Goal: Task Accomplishment & Management: Manage account settings

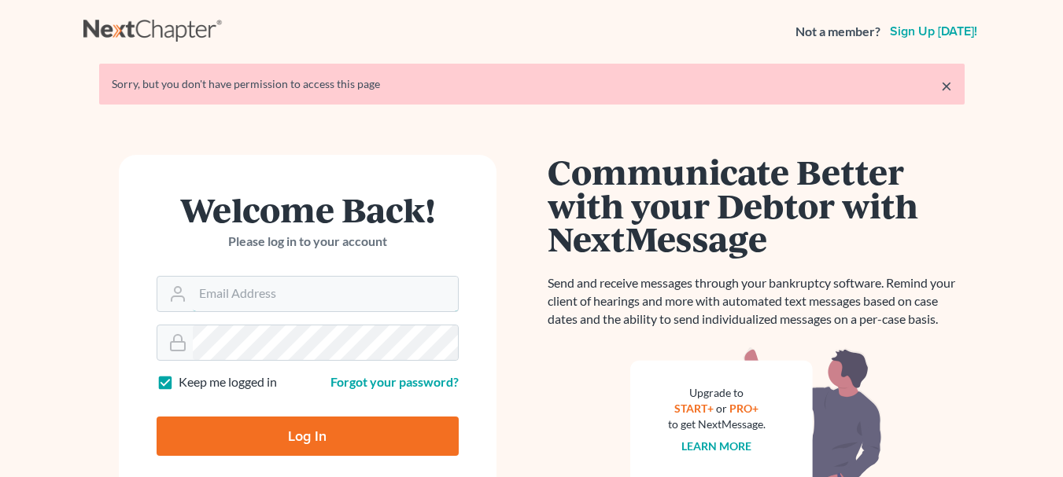
type input "ralhejaj@legalaidofnebraska.org"
click at [264, 429] on input "Log In" at bounding box center [308, 436] width 302 height 39
type input "Thinking..."
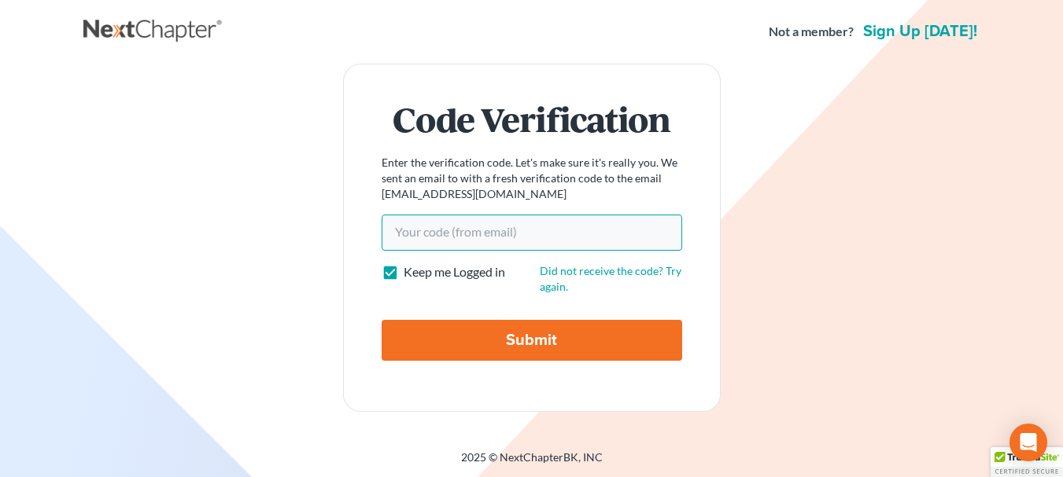
click at [419, 227] on input "Your code(from email)" at bounding box center [531, 233] width 300 height 36
paste input "940eb1"
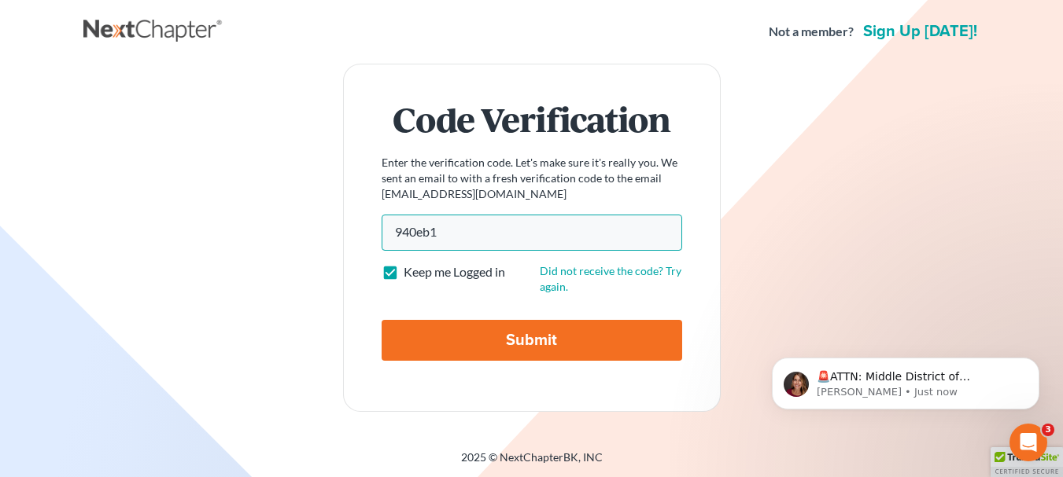
type input "940eb1"
click at [444, 339] on input "Submit" at bounding box center [531, 340] width 300 height 41
type input "Thinking..."
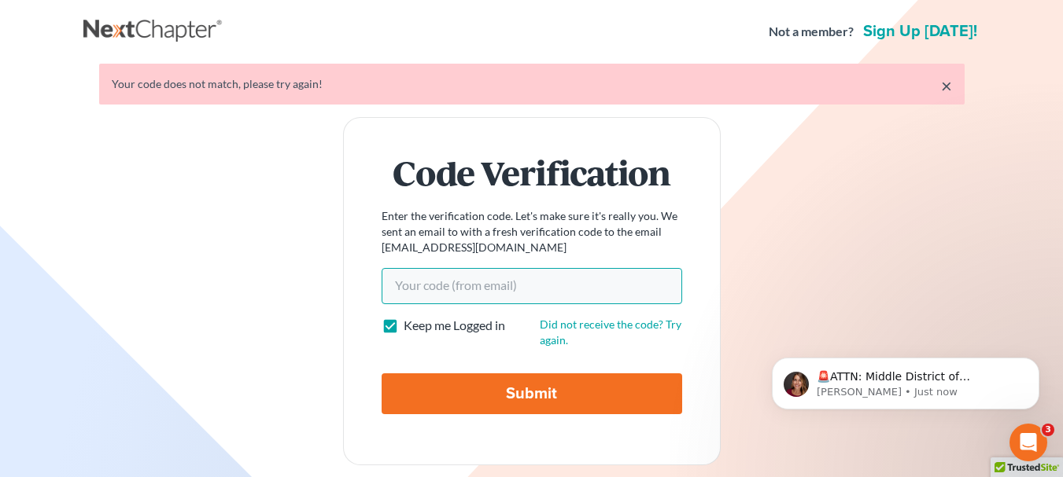
click at [463, 288] on input "Your code(from email)" at bounding box center [531, 286] width 300 height 36
paste input "940eb1"
click at [463, 288] on input "940eb1" at bounding box center [531, 286] width 300 height 36
type input "940eb1"
click at [408, 389] on input "Submit" at bounding box center [531, 394] width 300 height 41
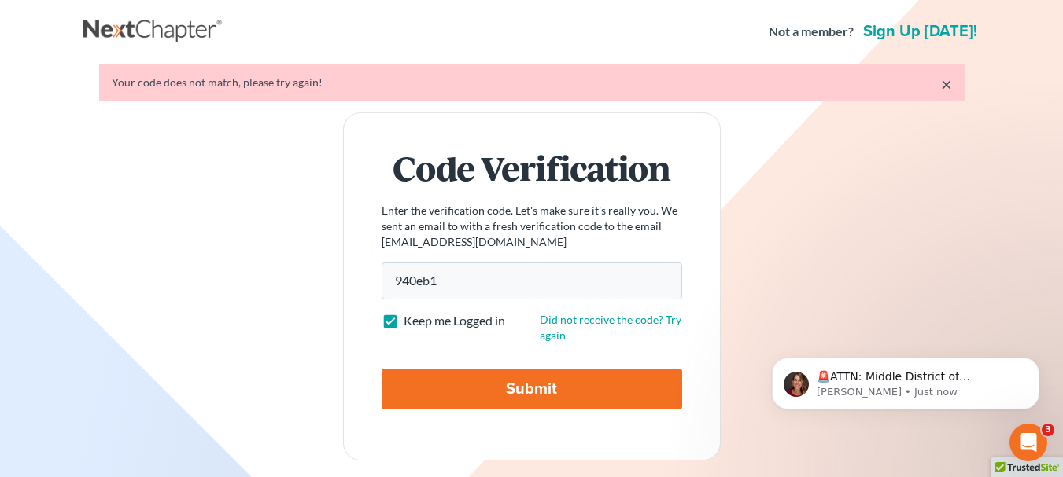
type input "Thinking..."
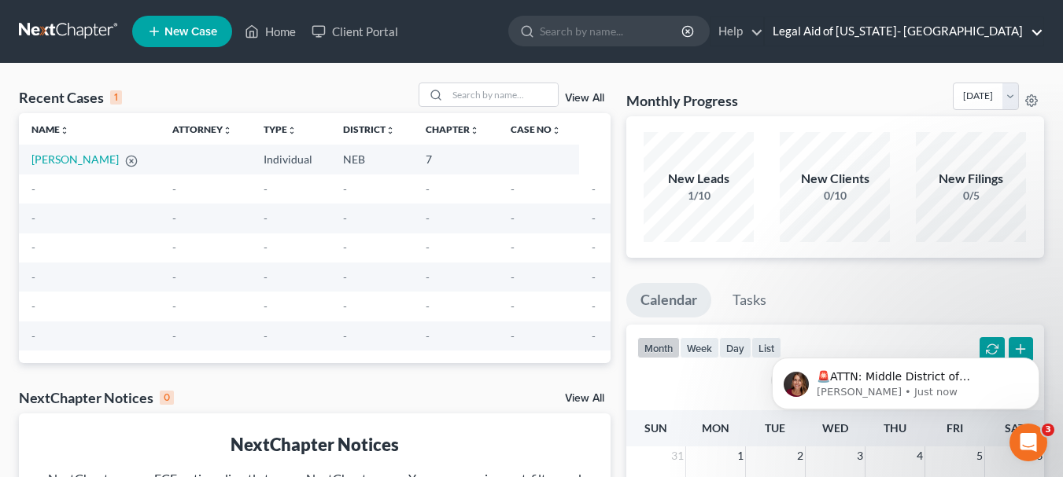
click at [996, 28] on link "Legal Aid of [US_STATE]- [GEOGRAPHIC_DATA]" at bounding box center [904, 31] width 278 height 28
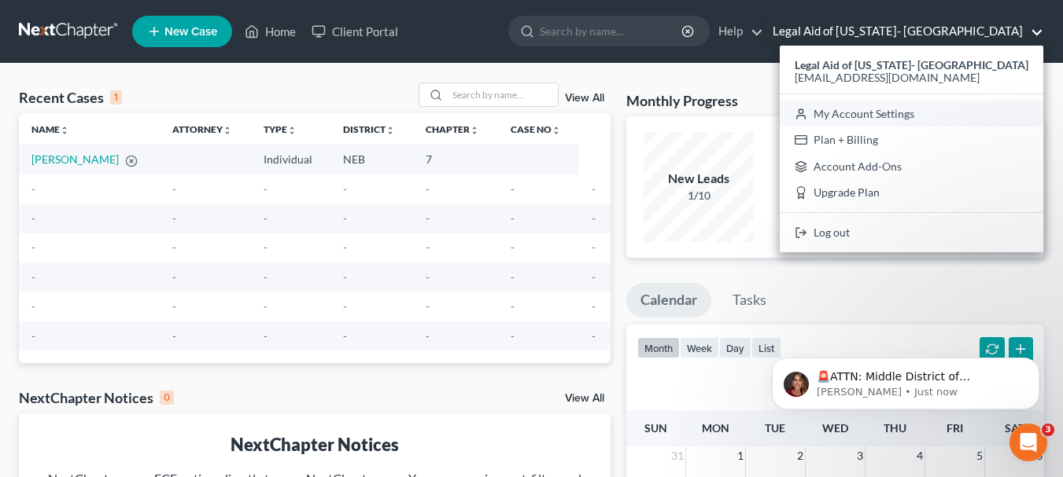
click at [923, 118] on link "My Account Settings" at bounding box center [912, 114] width 264 height 27
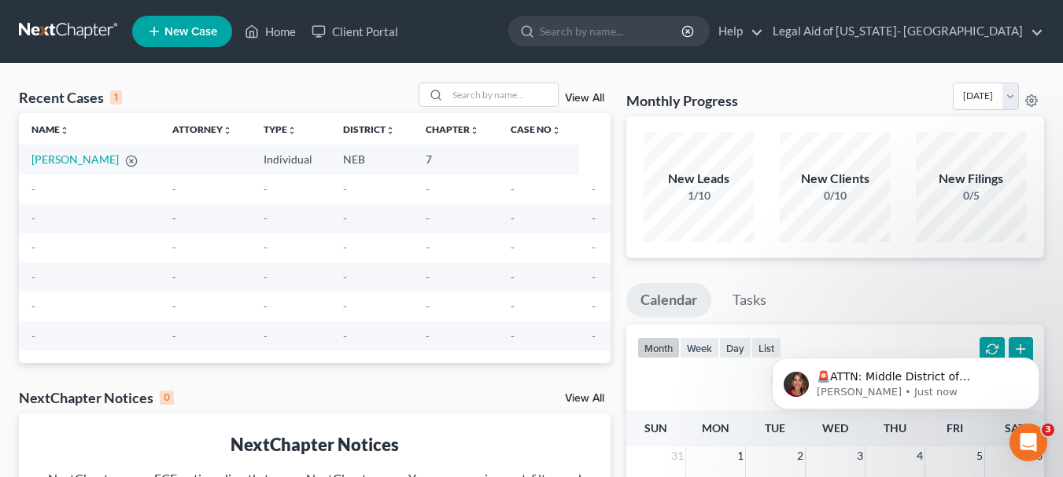
select select "23"
select select "30"
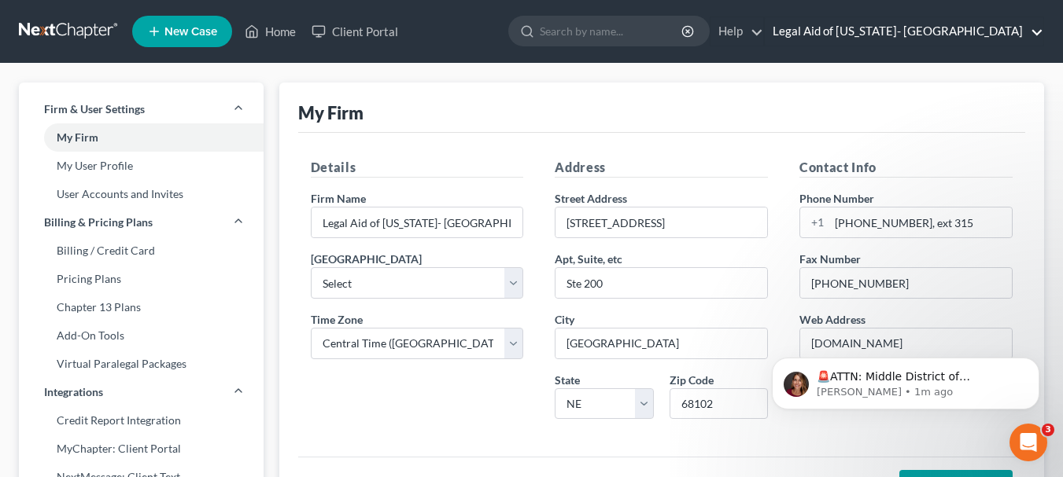
click at [901, 28] on link "Legal Aid of [US_STATE]- [GEOGRAPHIC_DATA]" at bounding box center [904, 31] width 278 height 28
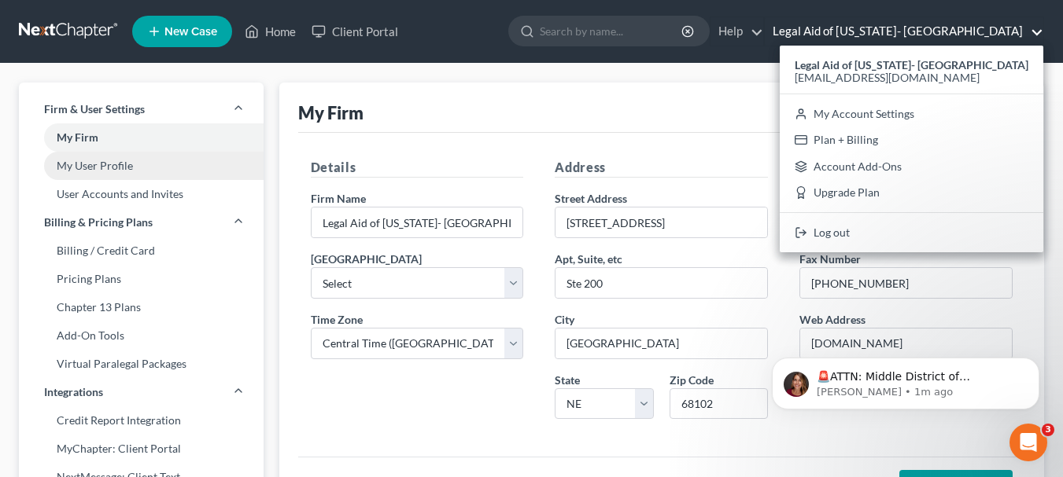
click at [91, 167] on link "My User Profile" at bounding box center [141, 166] width 245 height 28
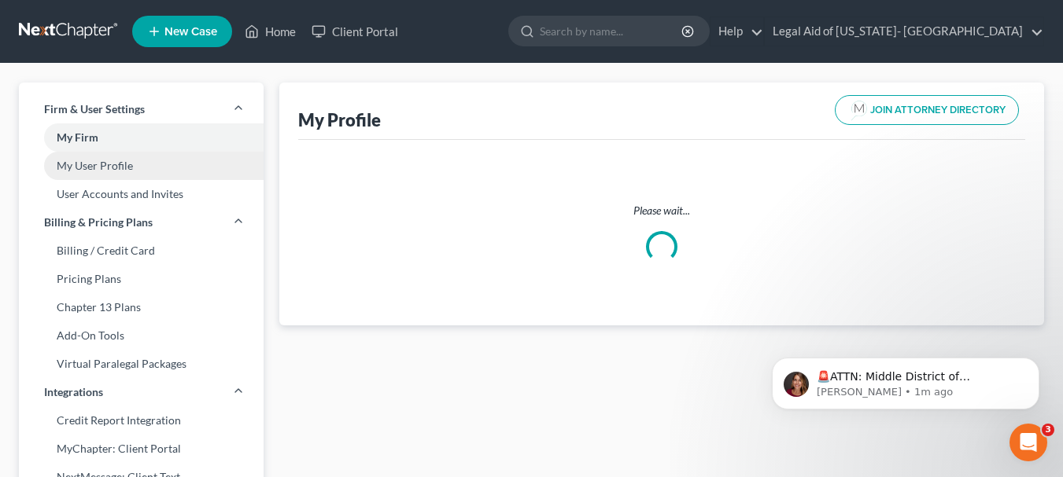
select select "30"
select select "48"
select select "attorney"
select select "0"
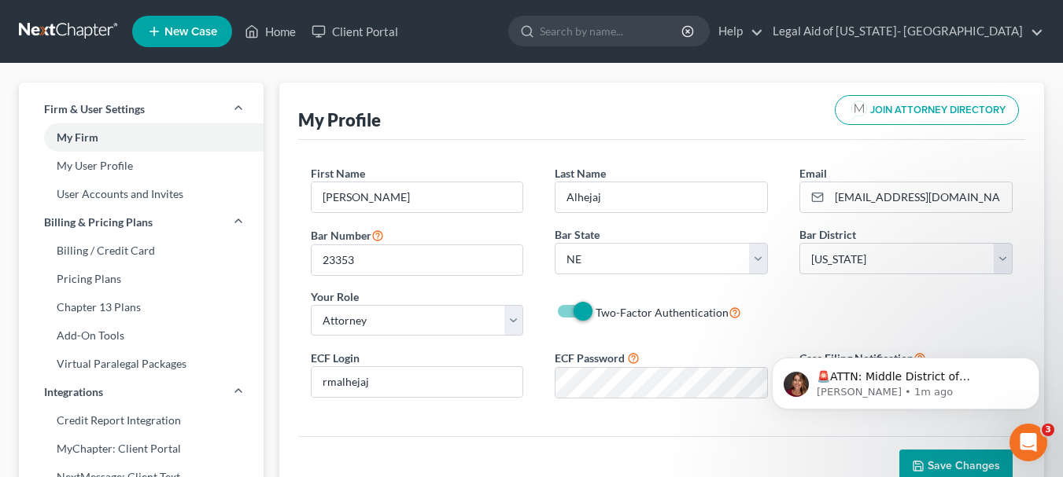
click at [595, 310] on label "Two-Factor Authentication" at bounding box center [668, 313] width 146 height 18
click at [602, 310] on input "Two-Factor Authentication" at bounding box center [607, 309] width 10 height 10
checkbox input "false"
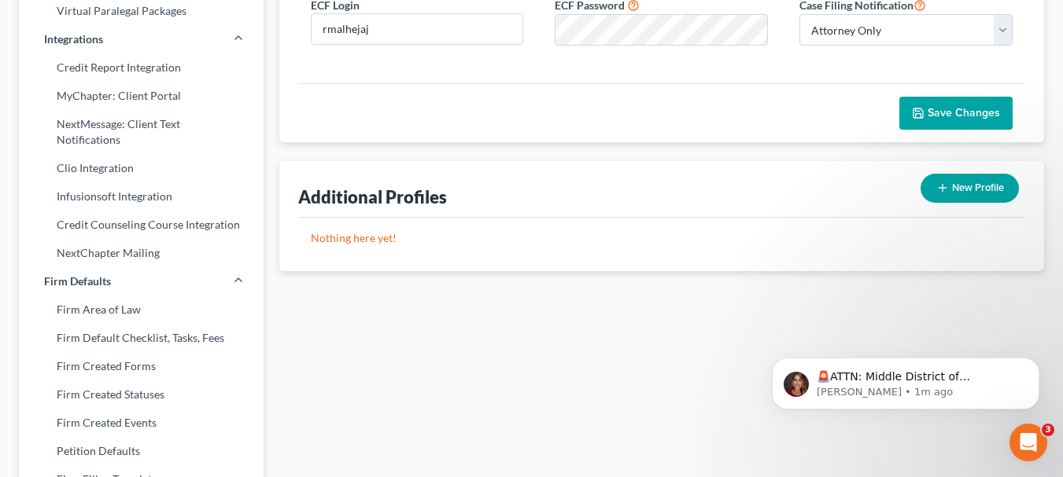
scroll to position [352, 0]
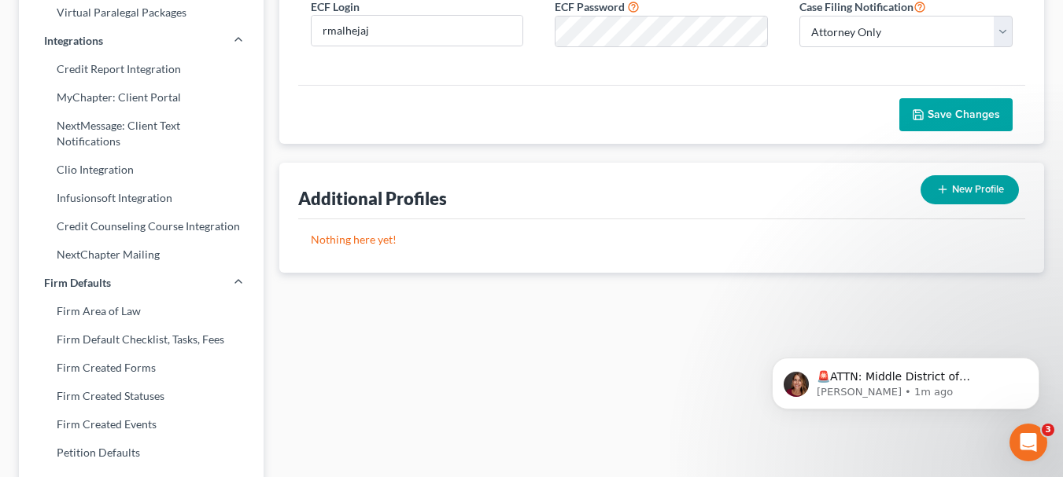
click at [945, 106] on button "Save Changes" at bounding box center [955, 114] width 113 height 33
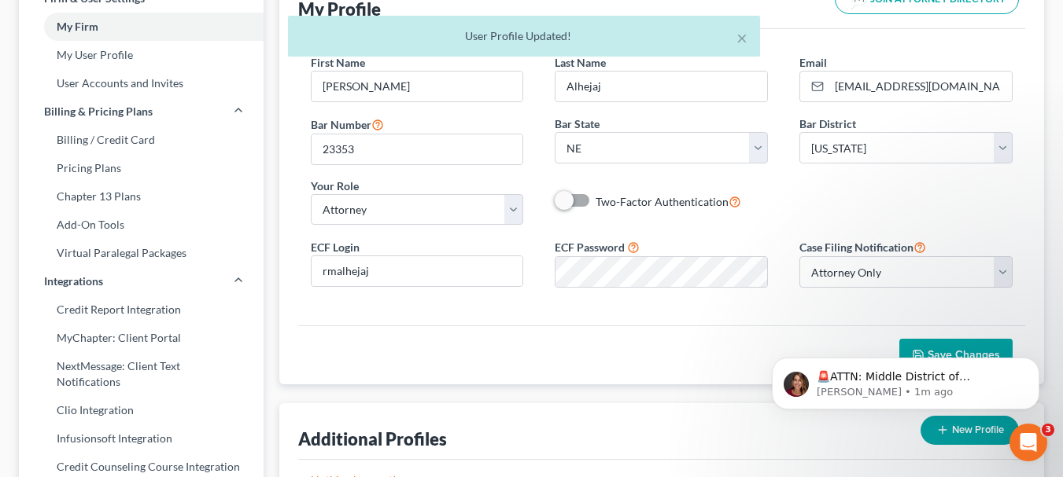
scroll to position [0, 0]
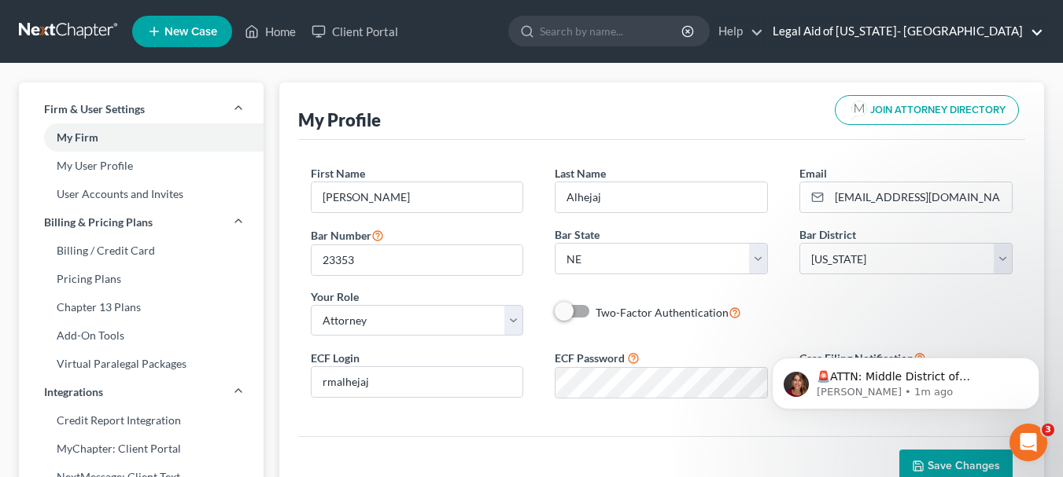
click at [895, 25] on link "Legal Aid of [US_STATE]- [GEOGRAPHIC_DATA]" at bounding box center [904, 31] width 278 height 28
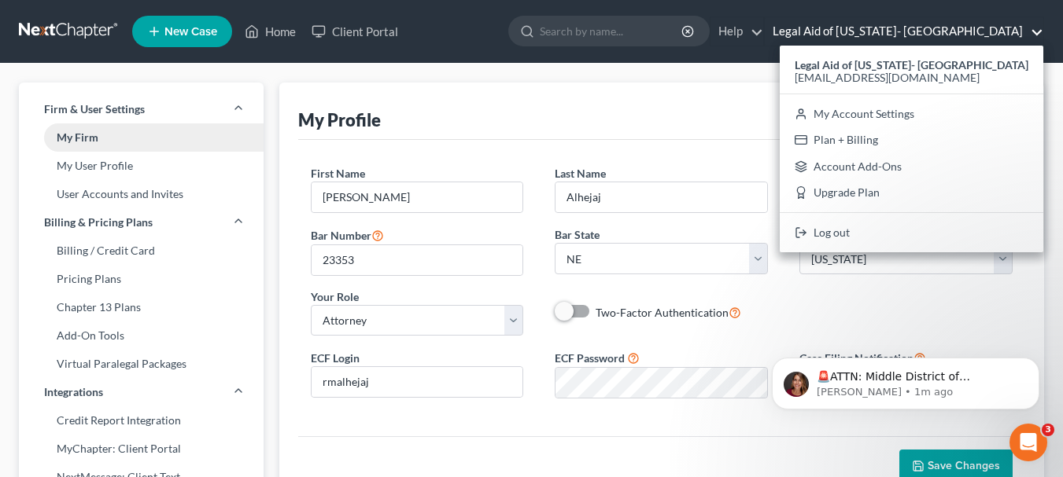
click at [98, 149] on link "My Firm" at bounding box center [141, 137] width 245 height 28
select select "48"
select select "23"
select select "30"
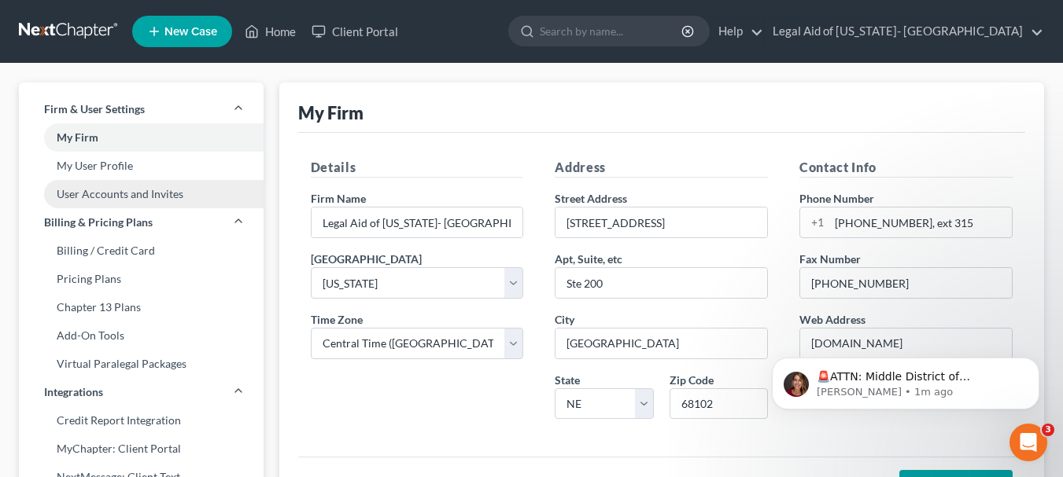
click at [96, 198] on link "User Accounts and Invites" at bounding box center [141, 194] width 245 height 28
select select "0"
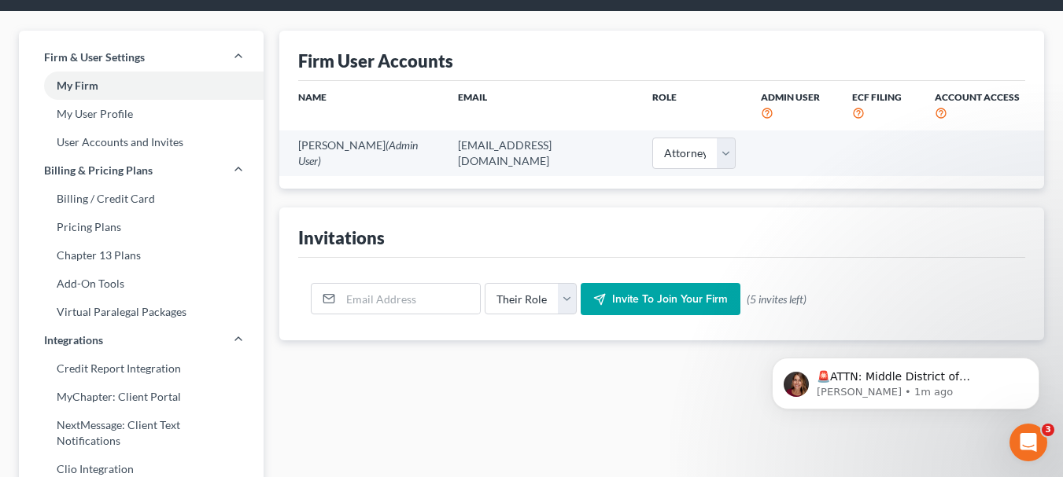
scroll to position [53, 0]
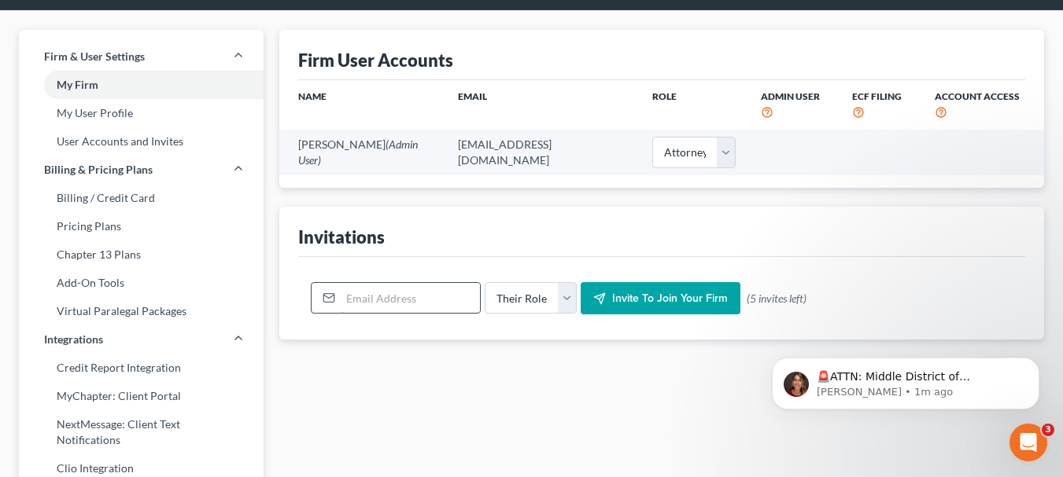
click at [394, 287] on input "email" at bounding box center [410, 298] width 139 height 30
paste input "[PERSON_NAME] <[EMAIL_ADDRESS][DOMAIN_NAME]>"
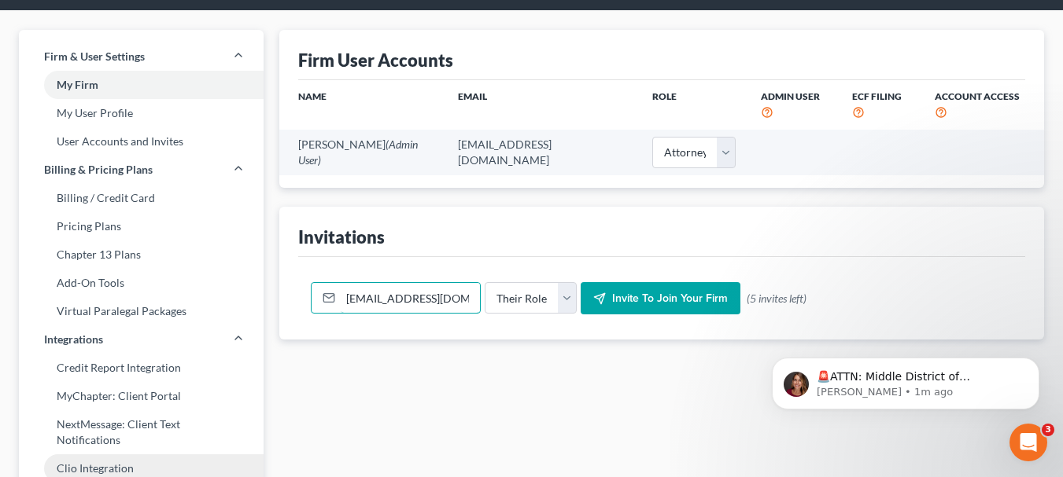
type input "[EMAIL_ADDRESS][DOMAIN_NAME]"
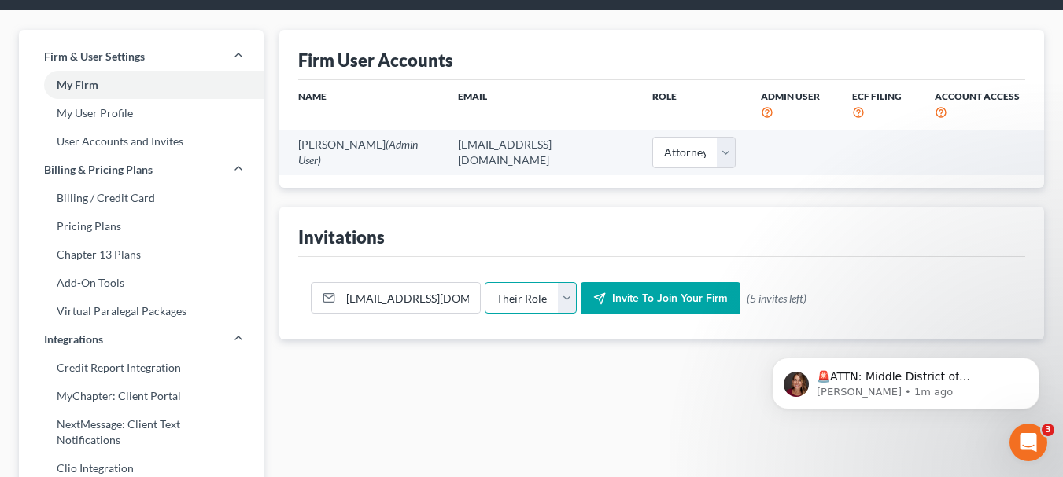
click at [559, 296] on select "Their Role Attorney Paralegal Assistant" at bounding box center [531, 297] width 92 height 31
select select "paralegal"
click at [485, 282] on select "Their Role Attorney Paralegal Assistant" at bounding box center [531, 297] width 92 height 31
click at [639, 297] on span "Invite to join your firm" at bounding box center [670, 298] width 116 height 13
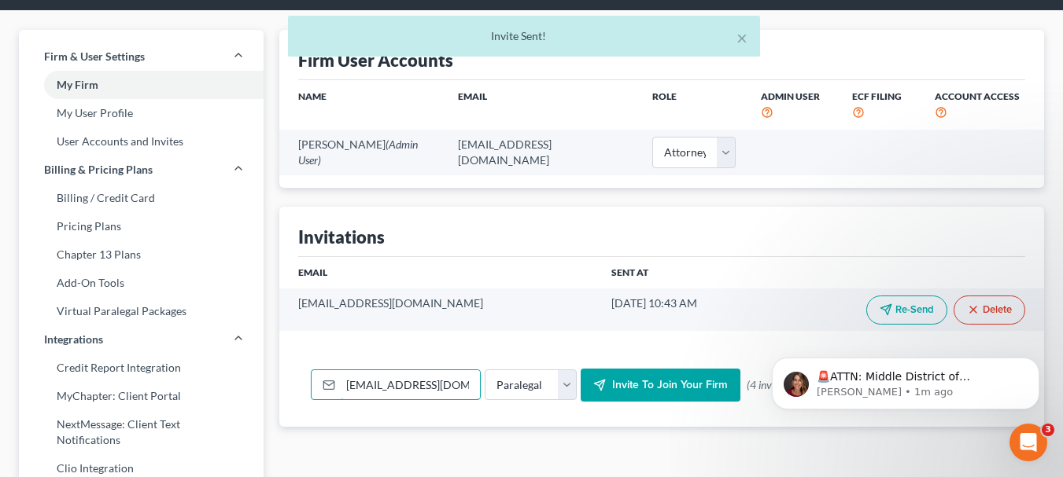
scroll to position [0, 34]
drag, startPoint x: 344, startPoint y: 389, endPoint x: 706, endPoint y: 404, distance: 362.9
click at [706, 404] on div "[EMAIL_ADDRESS][DOMAIN_NAME] Their Role Attorney Paralegal Assistant Invite to …" at bounding box center [661, 385] width 727 height 83
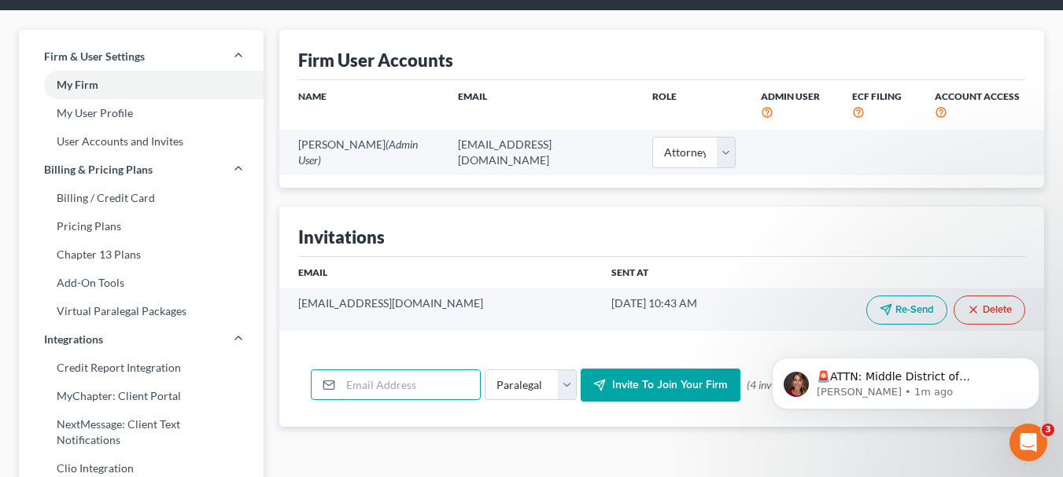
scroll to position [0, 0]
paste input "[PERSON_NAME] <[EMAIL_ADDRESS][DOMAIN_NAME]>"
click at [639, 383] on span "Invite to join your firm" at bounding box center [670, 384] width 116 height 13
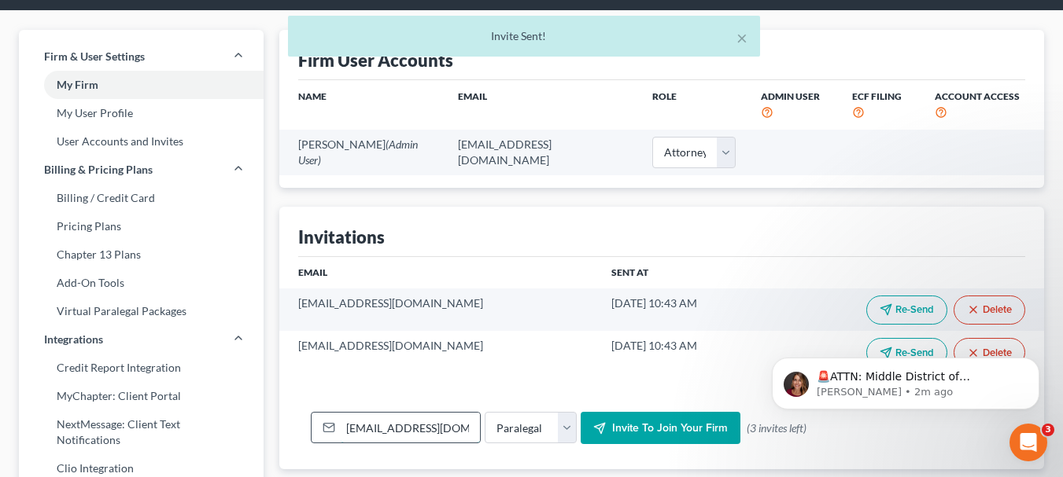
click at [385, 427] on input "[EMAIL_ADDRESS][DOMAIN_NAME]" at bounding box center [410, 428] width 139 height 30
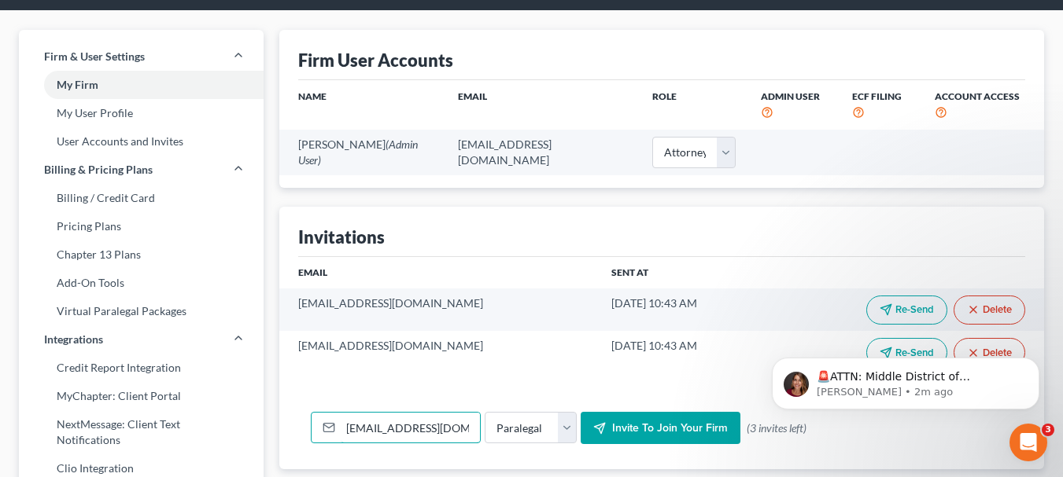
type input "[EMAIL_ADDRESS][DOMAIN_NAME]"
click at [544, 437] on select "Their Role Attorney Paralegal Assistant" at bounding box center [531, 427] width 92 height 31
select select "attorney"
click at [485, 412] on select "Their Role Attorney Paralegal Assistant" at bounding box center [531, 427] width 92 height 31
click at [625, 426] on span "Invite to join your firm" at bounding box center [670, 428] width 116 height 13
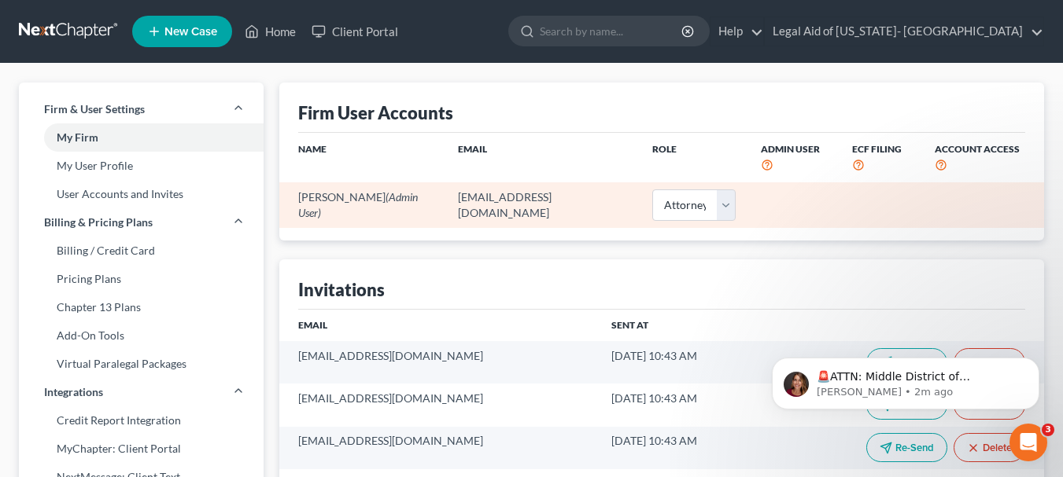
click at [852, 208] on td at bounding box center [880, 204] width 83 height 45
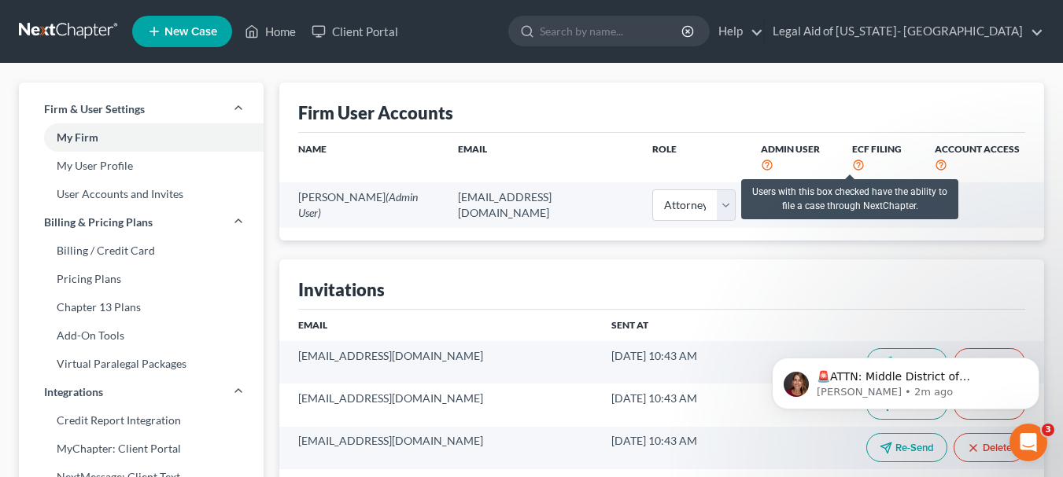
click at [852, 168] on icon at bounding box center [858, 164] width 13 height 15
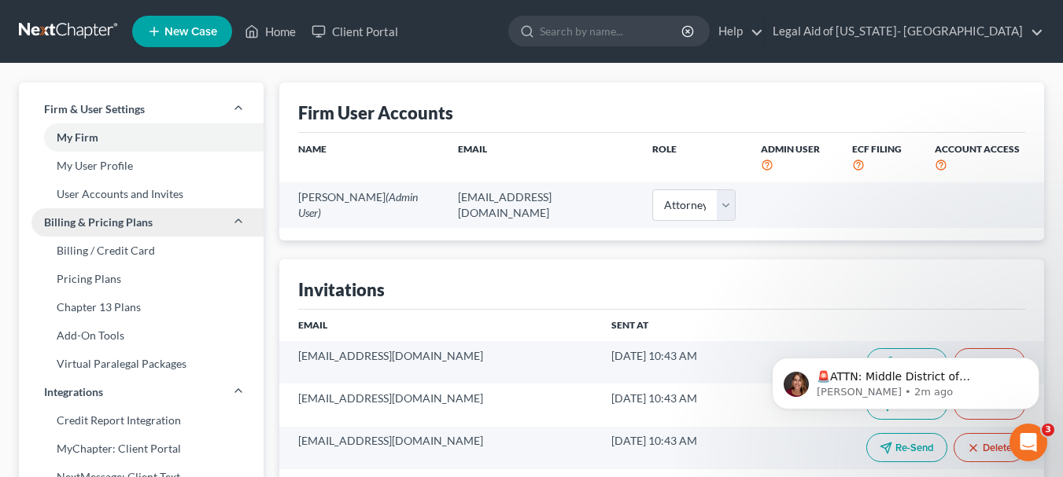
click at [238, 224] on icon at bounding box center [238, 221] width 13 height 13
click at [976, 31] on link "Legal Aid of [US_STATE]- [GEOGRAPHIC_DATA]" at bounding box center [904, 31] width 278 height 28
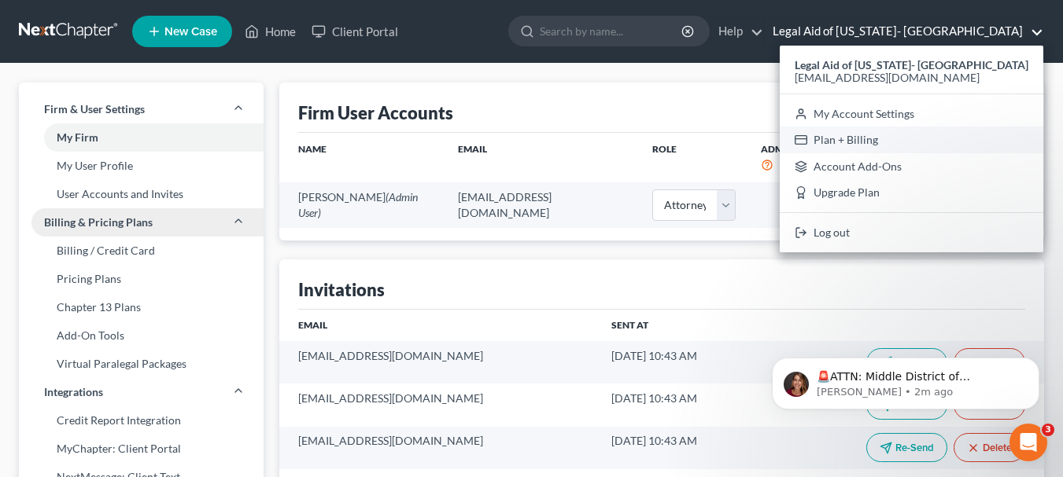
click at [905, 142] on link "Plan + Billing" at bounding box center [912, 140] width 264 height 27
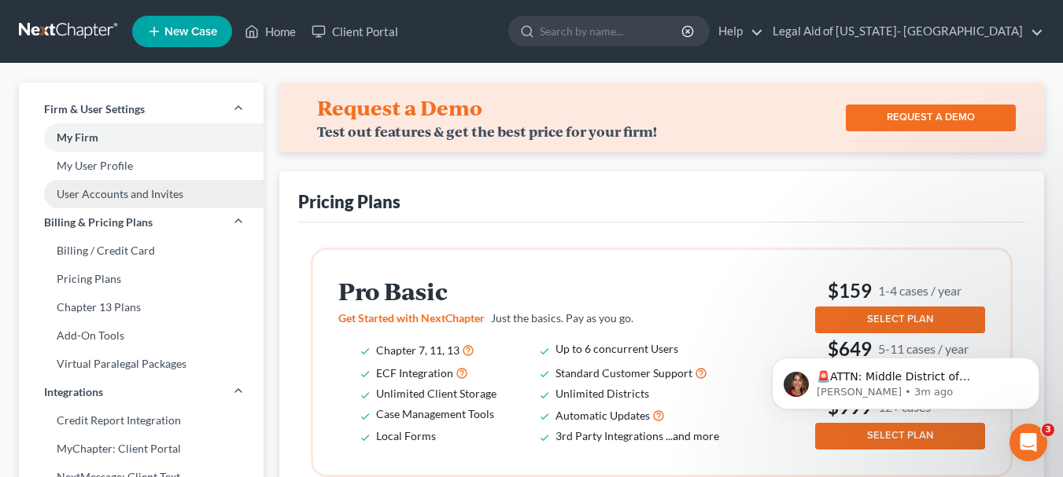
click at [174, 194] on link "User Accounts and Invites" at bounding box center [141, 194] width 245 height 28
select select "0"
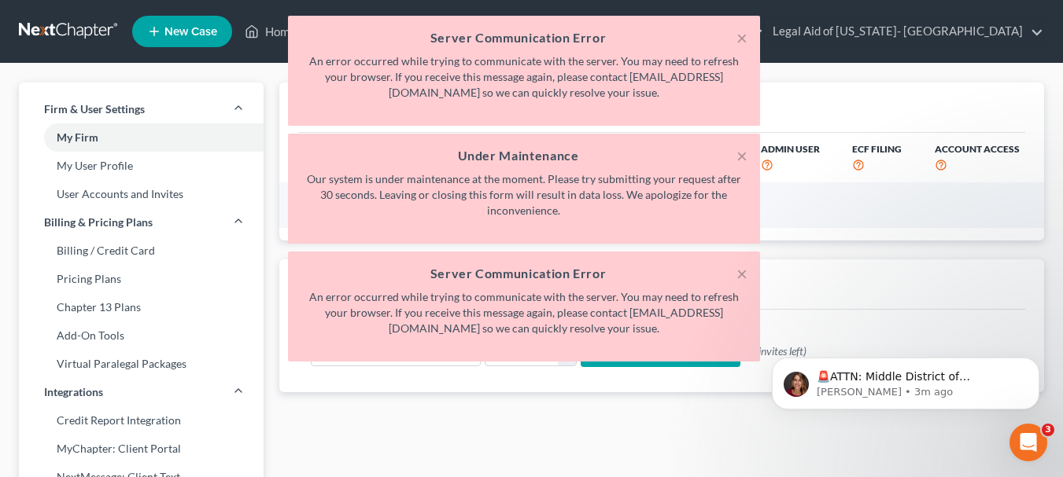
click at [735, 34] on h5 "Server Communication Error" at bounding box center [523, 37] width 447 height 19
click at [744, 42] on button "×" at bounding box center [741, 37] width 11 height 19
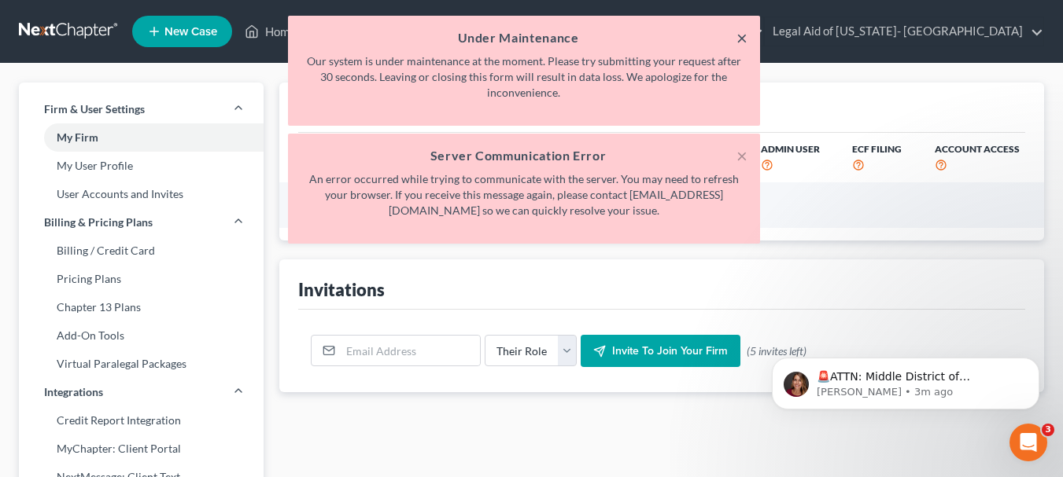
click at [739, 38] on button "×" at bounding box center [741, 37] width 11 height 19
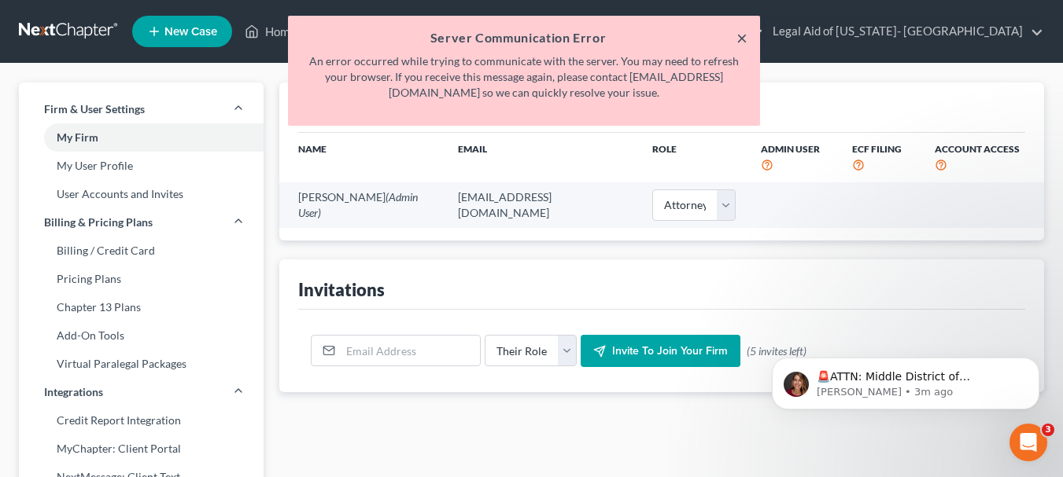
click at [740, 35] on button "×" at bounding box center [741, 37] width 11 height 19
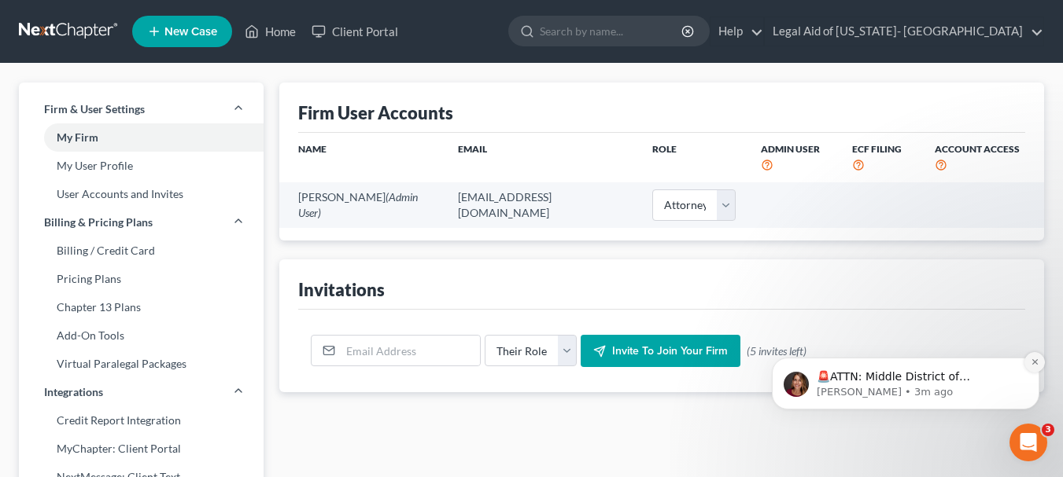
click at [1037, 366] on icon "Dismiss notification" at bounding box center [1034, 362] width 9 height 9
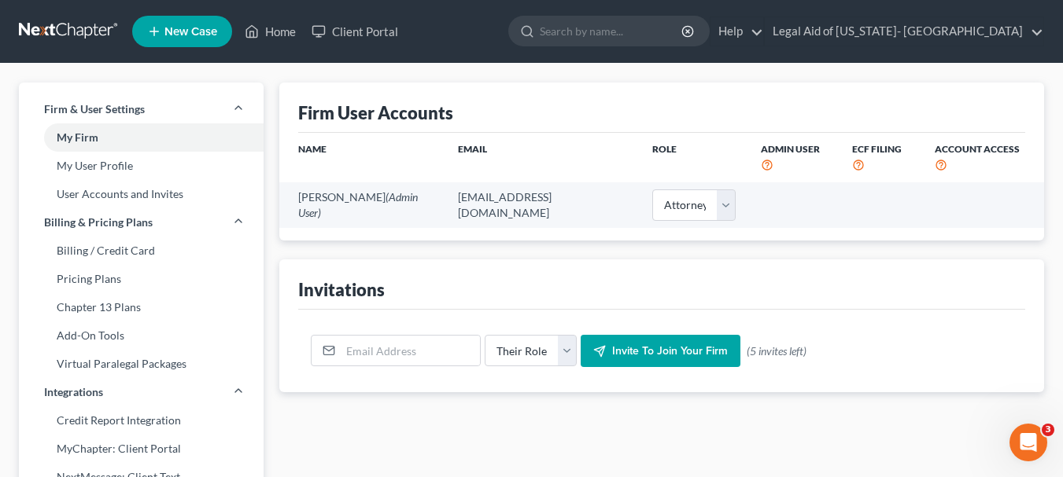
click at [176, 28] on span "New Case" at bounding box center [190, 32] width 53 height 12
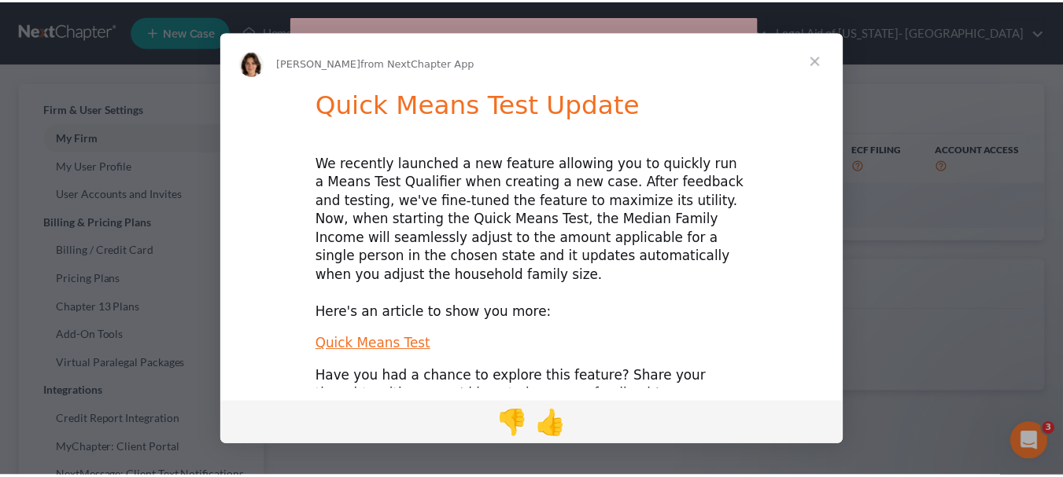
scroll to position [9, 0]
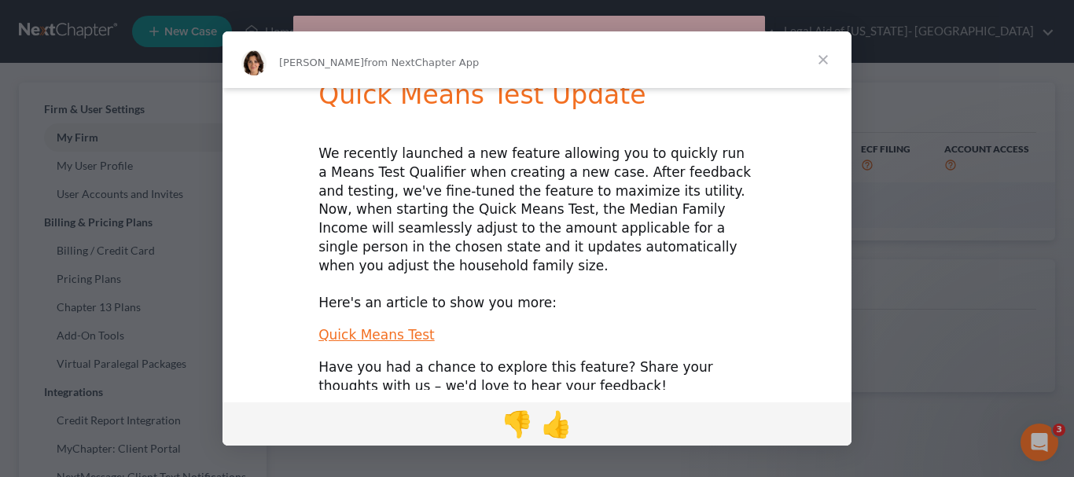
click at [826, 62] on span "Close" at bounding box center [823, 59] width 57 height 57
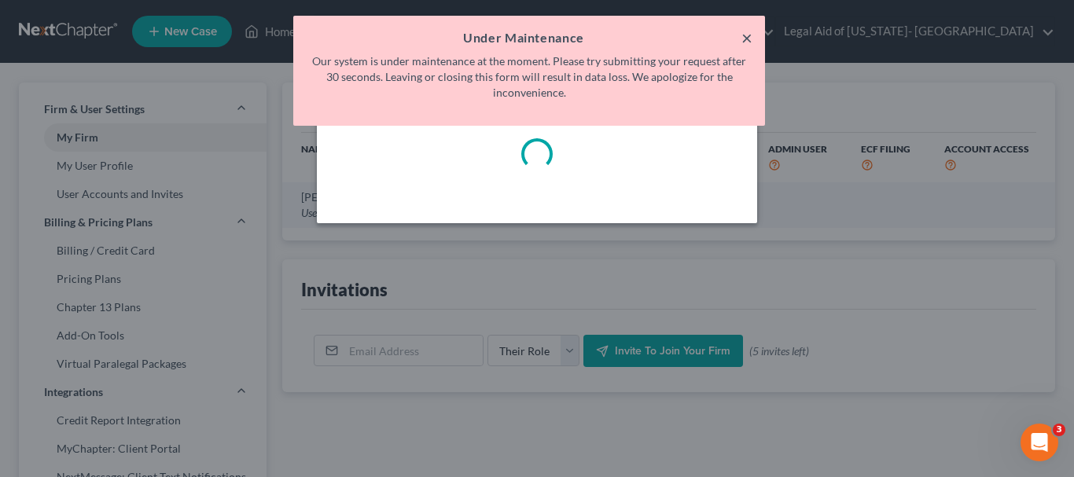
click at [747, 44] on button "×" at bounding box center [747, 37] width 11 height 19
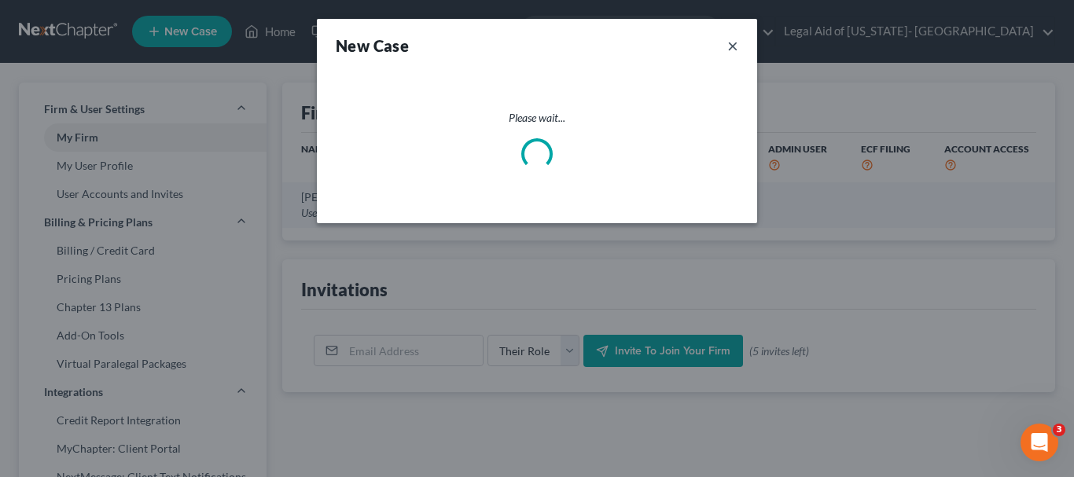
click at [732, 44] on button "×" at bounding box center [733, 46] width 11 height 22
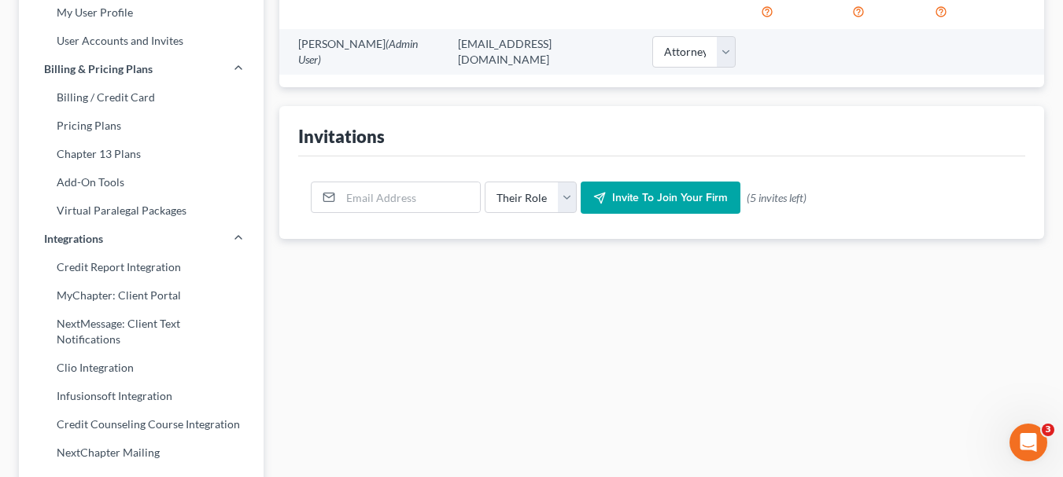
scroll to position [0, 0]
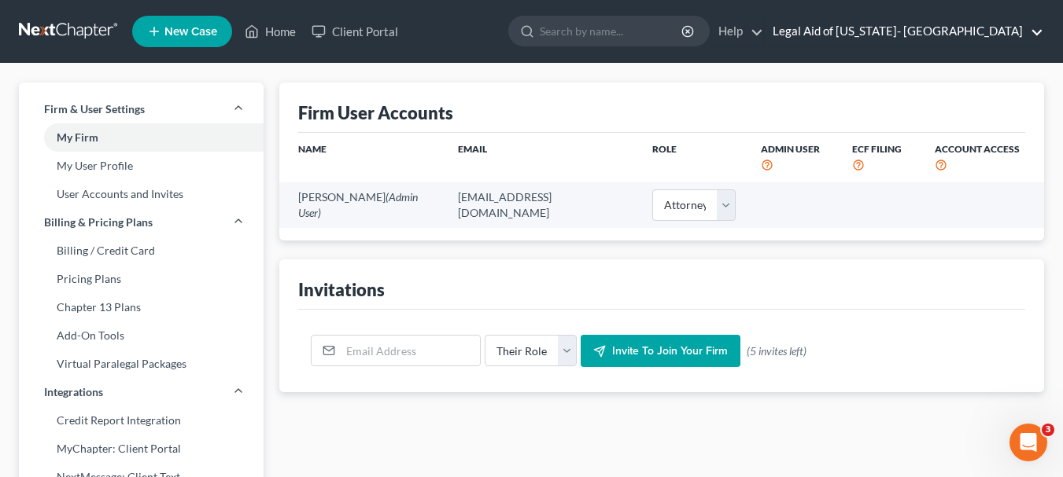
click at [979, 26] on link "Legal Aid of [US_STATE]- [GEOGRAPHIC_DATA]" at bounding box center [904, 31] width 278 height 28
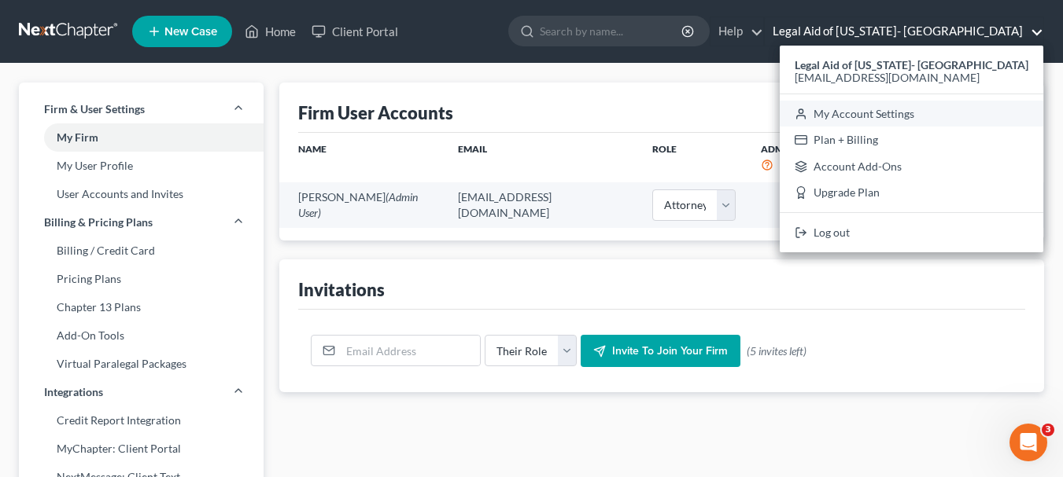
click at [936, 106] on link "My Account Settings" at bounding box center [912, 114] width 264 height 27
select select "48"
select select "23"
select select "30"
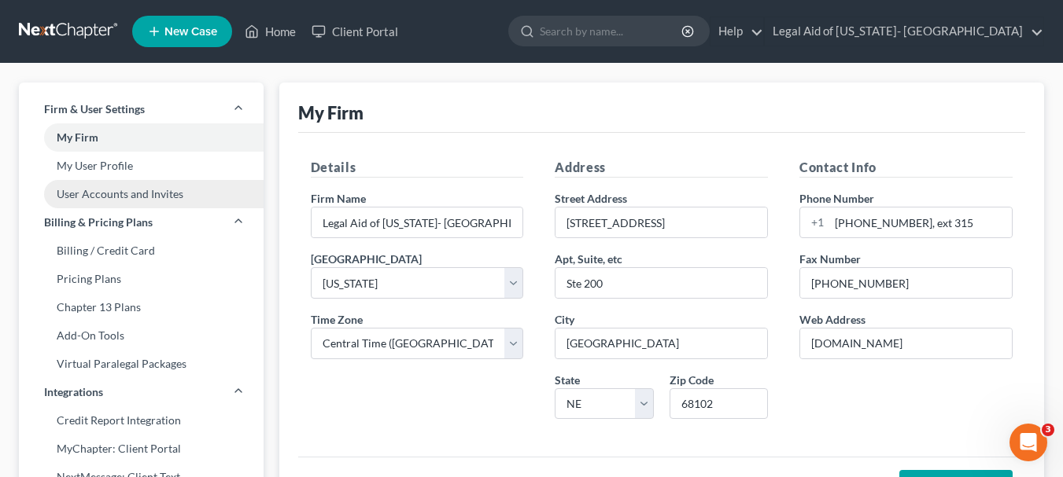
click at [103, 195] on link "User Accounts and Invites" at bounding box center [141, 194] width 245 height 28
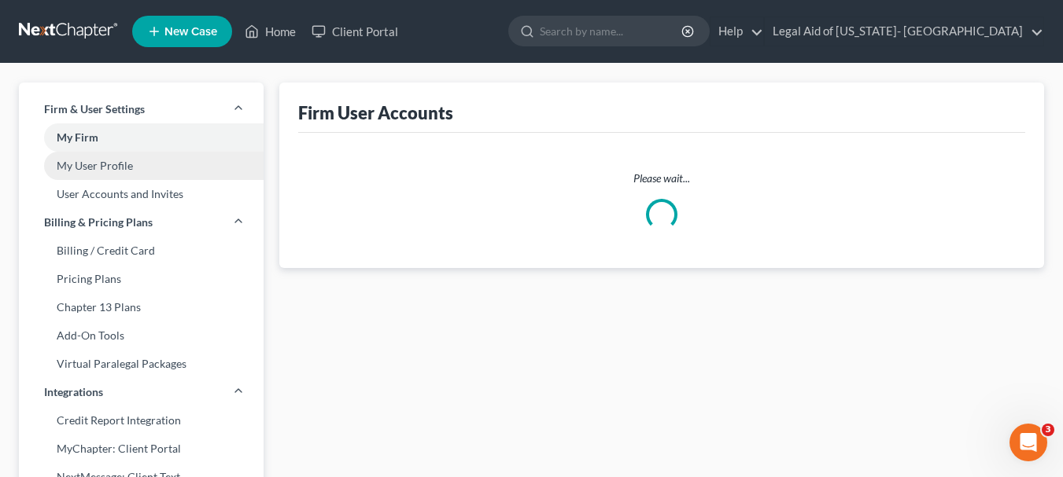
select select "0"
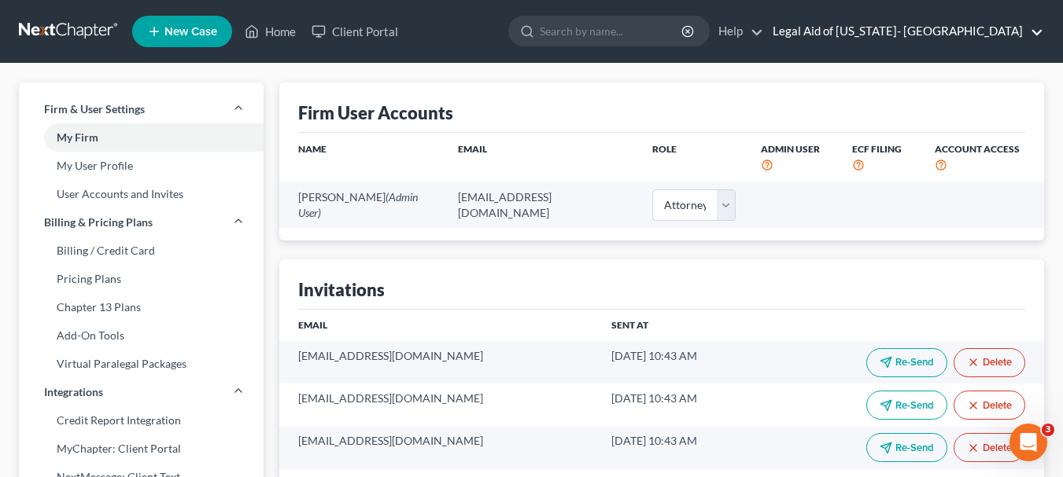
click at [986, 26] on link "Legal Aid of [US_STATE]- [GEOGRAPHIC_DATA]" at bounding box center [904, 31] width 278 height 28
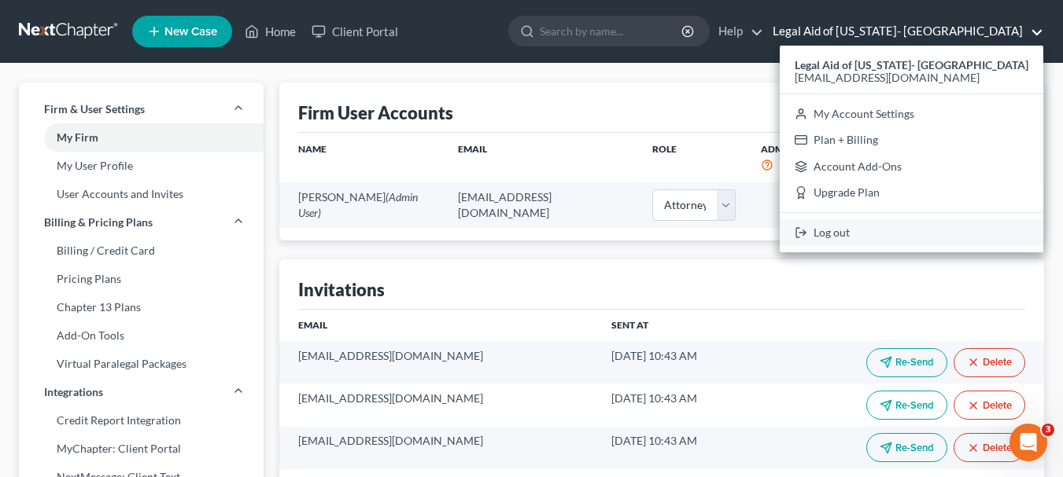
click at [920, 241] on link "Log out" at bounding box center [912, 232] width 264 height 27
